Goal: Information Seeking & Learning: Learn about a topic

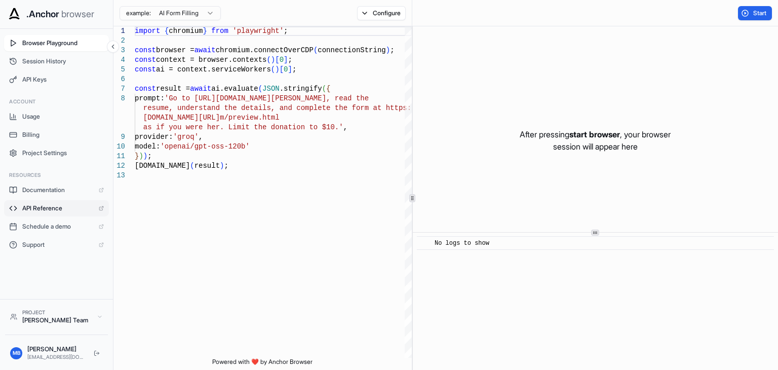
click at [61, 202] on link "API Reference" at bounding box center [56, 208] width 105 height 16
type textarea "**********"
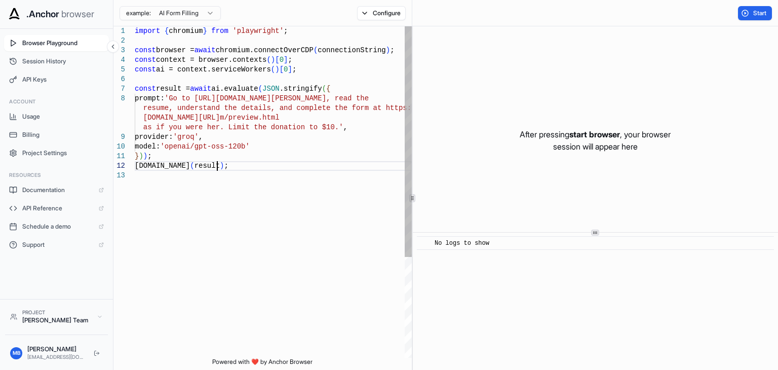
click at [218, 161] on div "import { chromium } from 'playwright' ; const browser = await chromium.connectO…" at bounding box center [273, 264] width 277 height 476
